Goal: Navigation & Orientation: Understand site structure

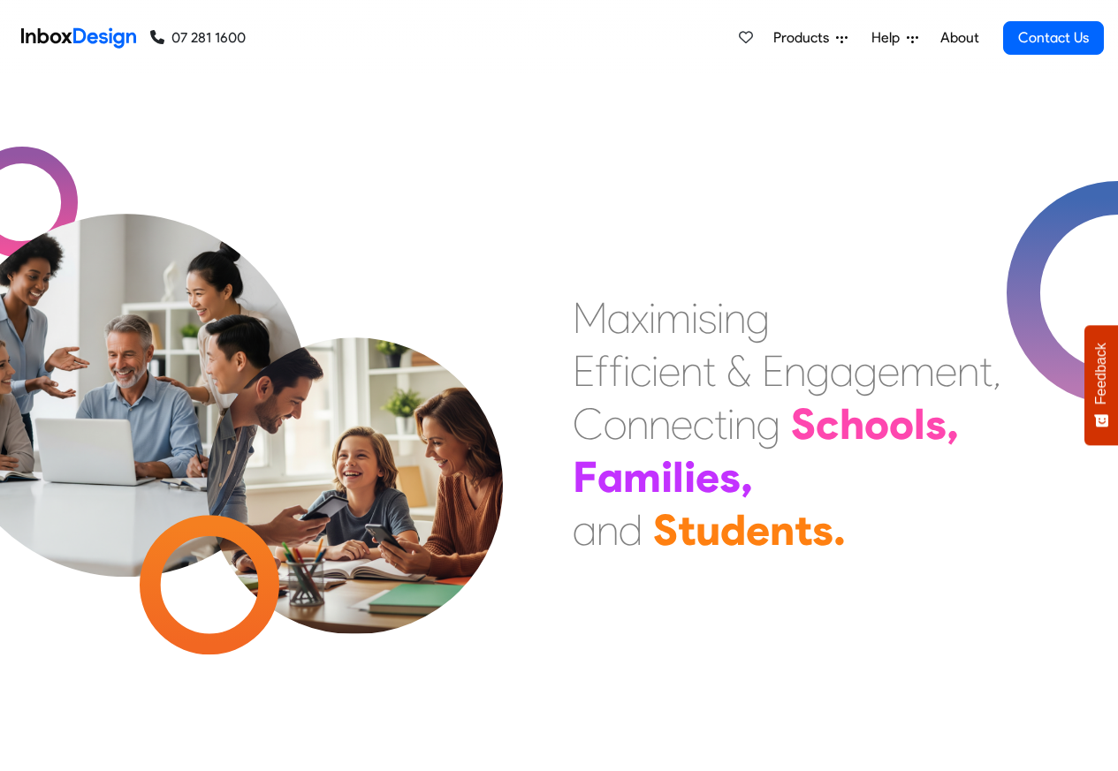
click at [798, 38] on span "Products" at bounding box center [804, 37] width 63 height 21
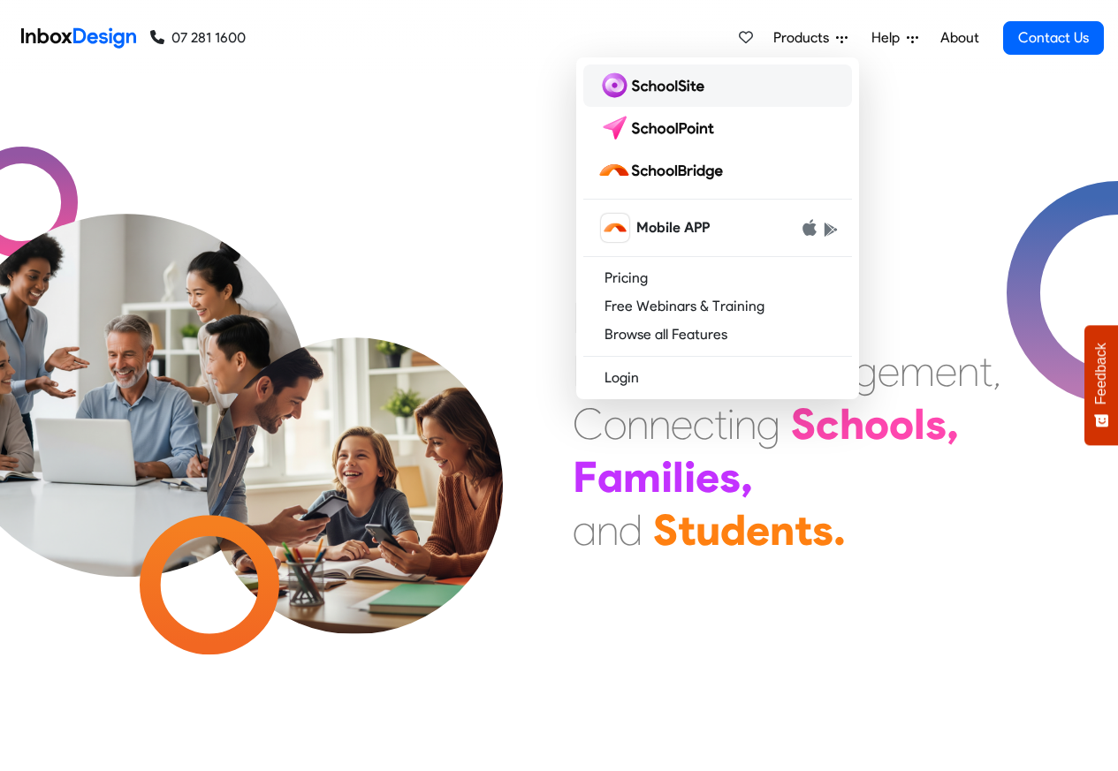
click at [652, 87] on img at bounding box center [654, 86] width 114 height 28
click at [660, 127] on img at bounding box center [659, 128] width 125 height 28
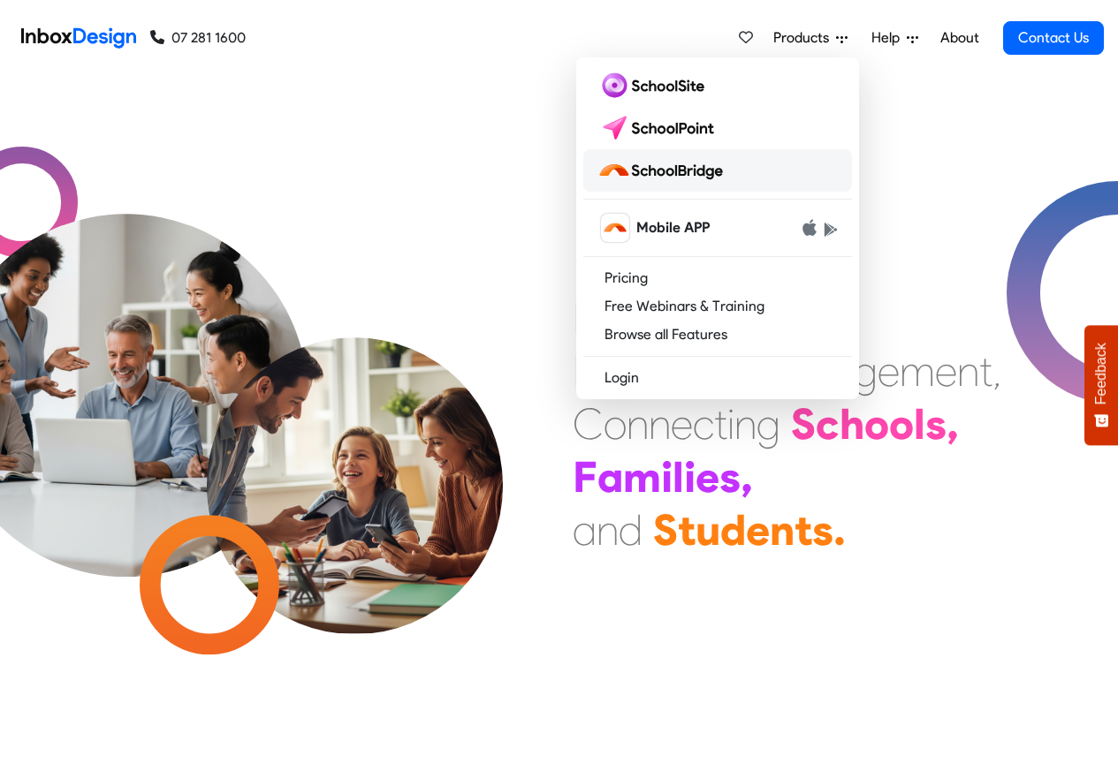
click at [648, 171] on img at bounding box center [663, 170] width 133 height 28
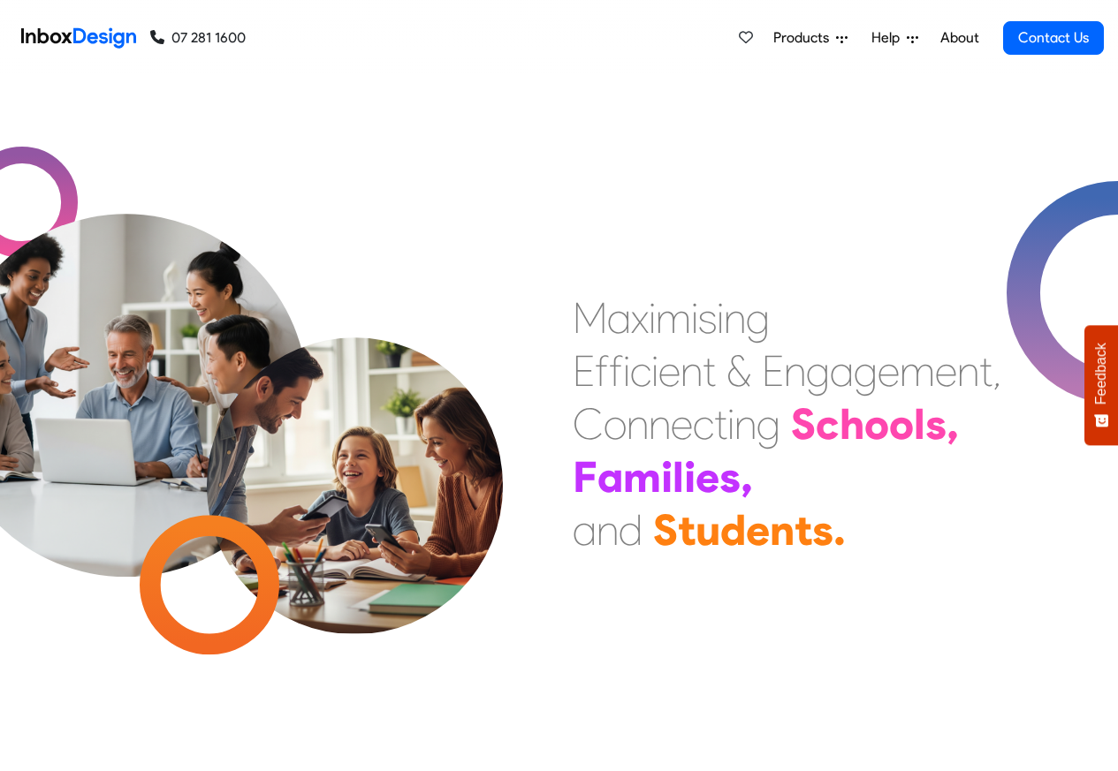
click at [933, 38] on li "About" at bounding box center [960, 37] width 58 height 35
click at [955, 38] on link "About" at bounding box center [959, 37] width 49 height 35
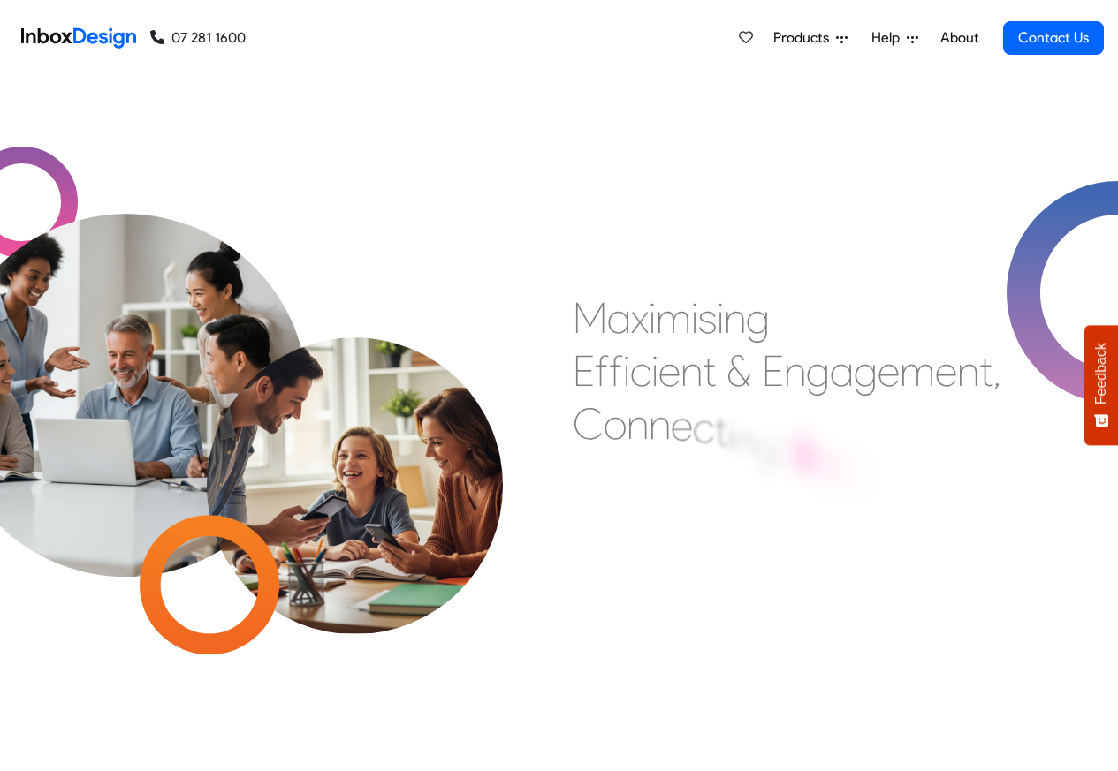
click at [898, 38] on span "Help" at bounding box center [888, 37] width 35 height 21
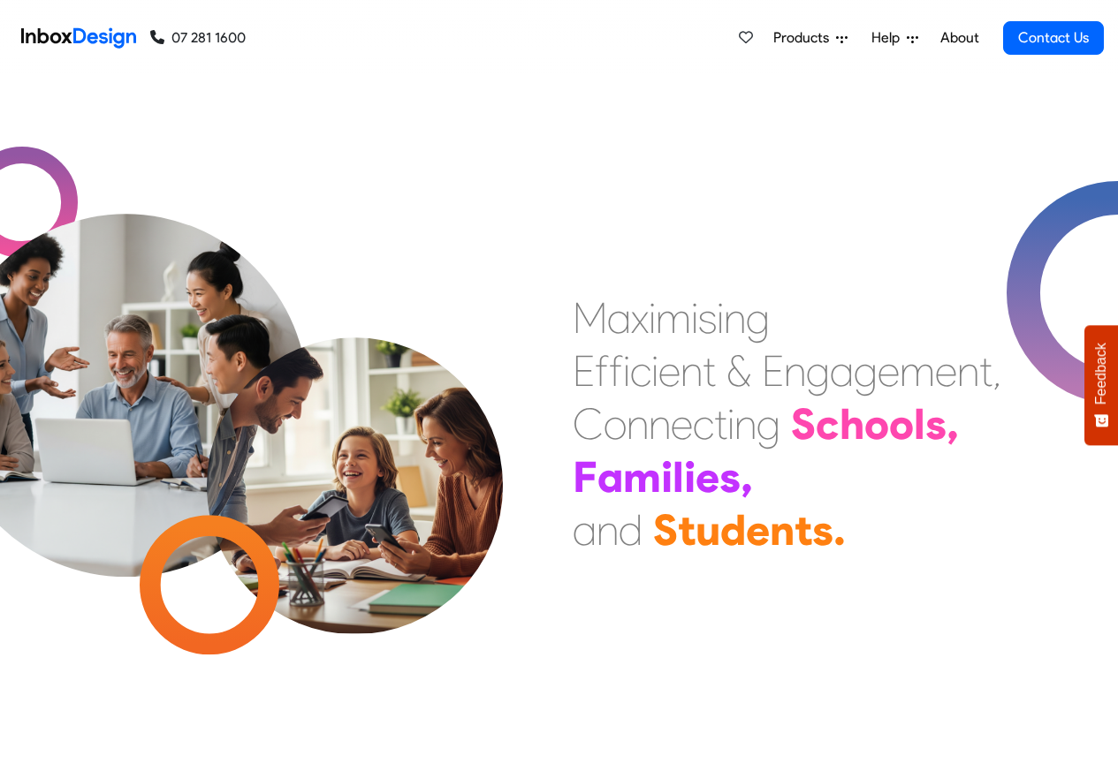
scroll to position [1352, 0]
